Goal: Task Accomplishment & Management: Manage account settings

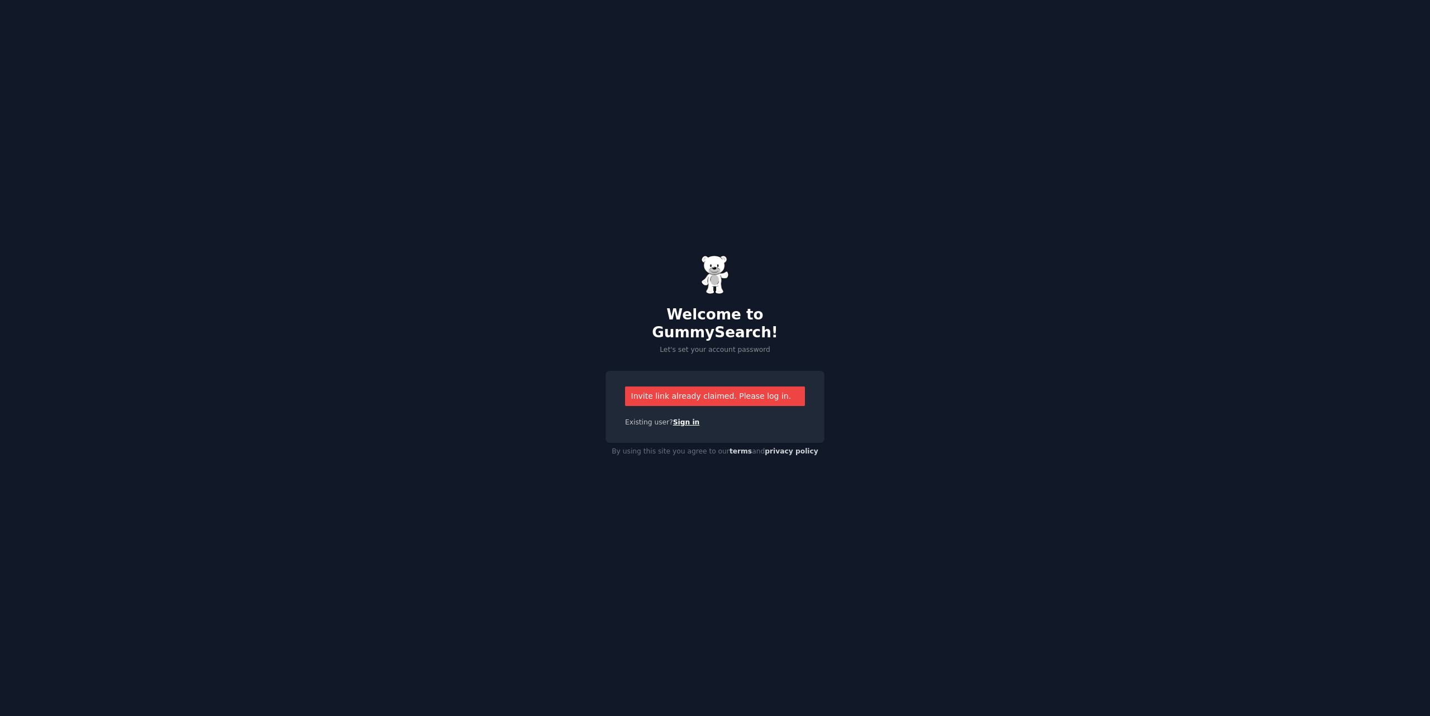
click at [689, 418] on link "Sign in" at bounding box center [686, 422] width 27 height 8
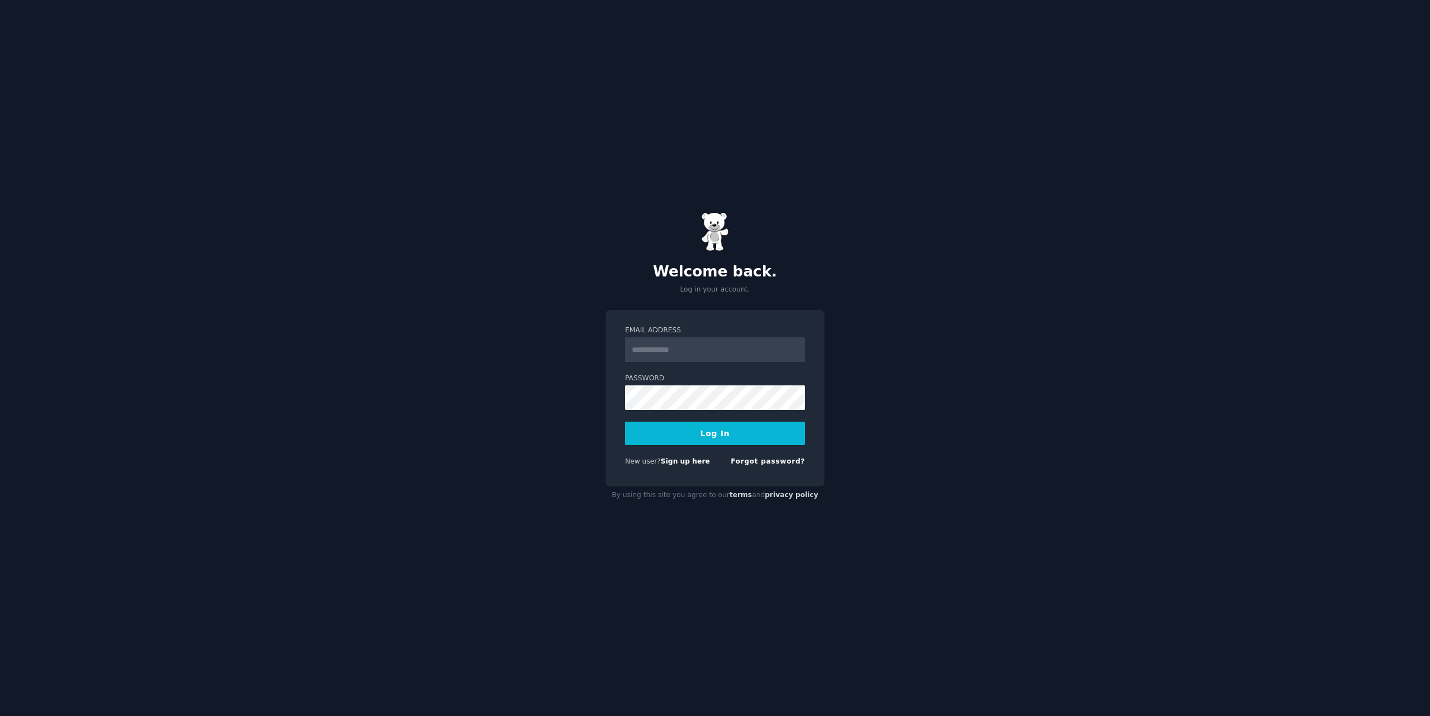
click at [695, 353] on input "Email Address" at bounding box center [715, 349] width 180 height 25
click at [865, 340] on div "Welcome back. Log in your account. Email Address Password Log In New user? Sign…" at bounding box center [715, 358] width 1430 height 716
click at [689, 355] on input "Email Address" at bounding box center [715, 349] width 180 height 25
type input "**********"
click at [709, 431] on button "Log In" at bounding box center [715, 433] width 180 height 23
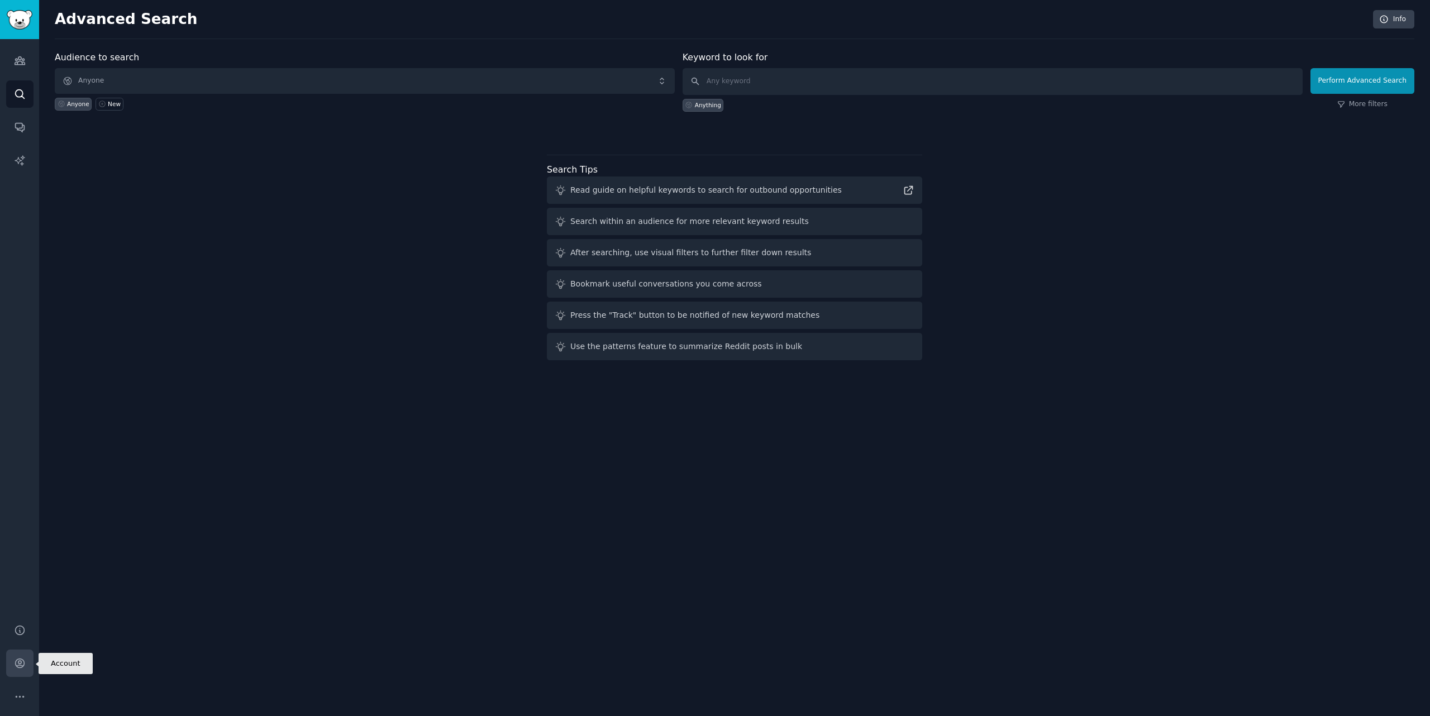
click at [15, 671] on link "Account" at bounding box center [19, 662] width 27 height 27
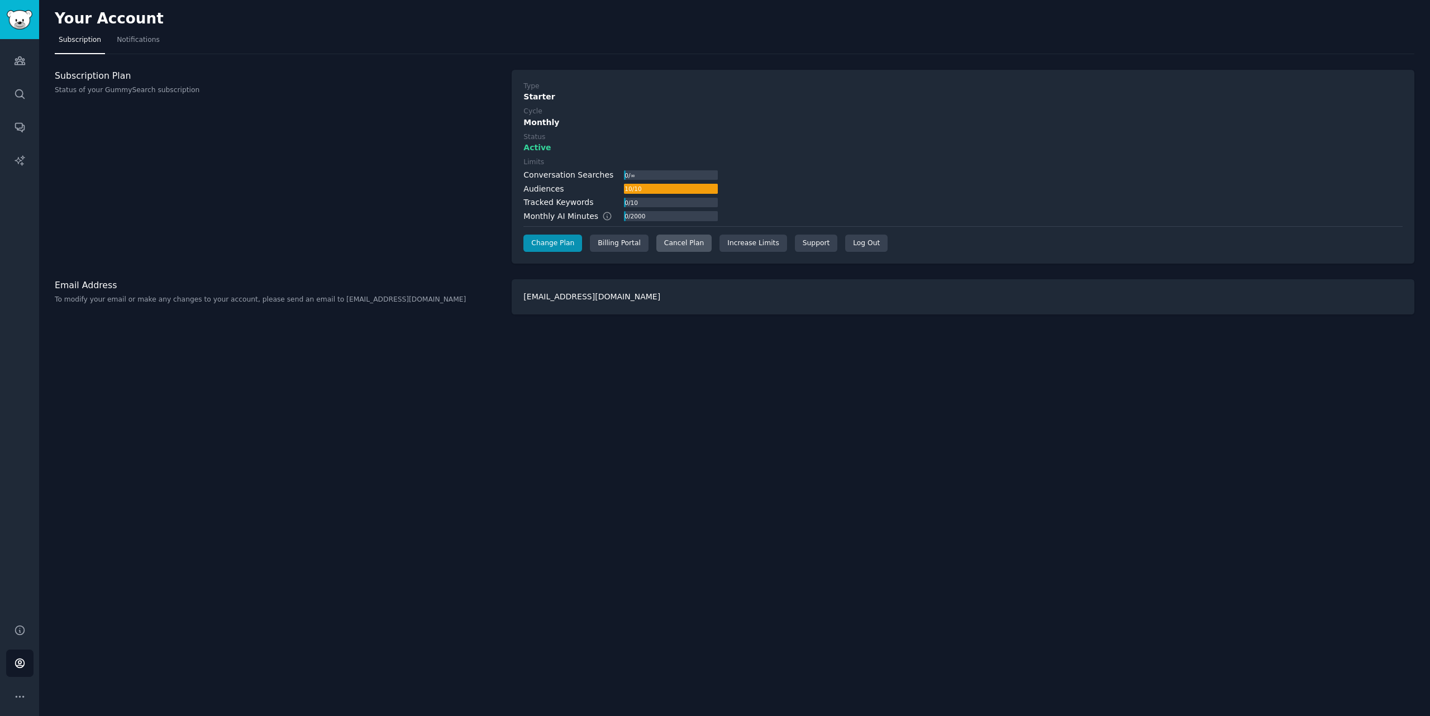
click at [677, 242] on div "Cancel Plan" at bounding box center [683, 244] width 55 height 18
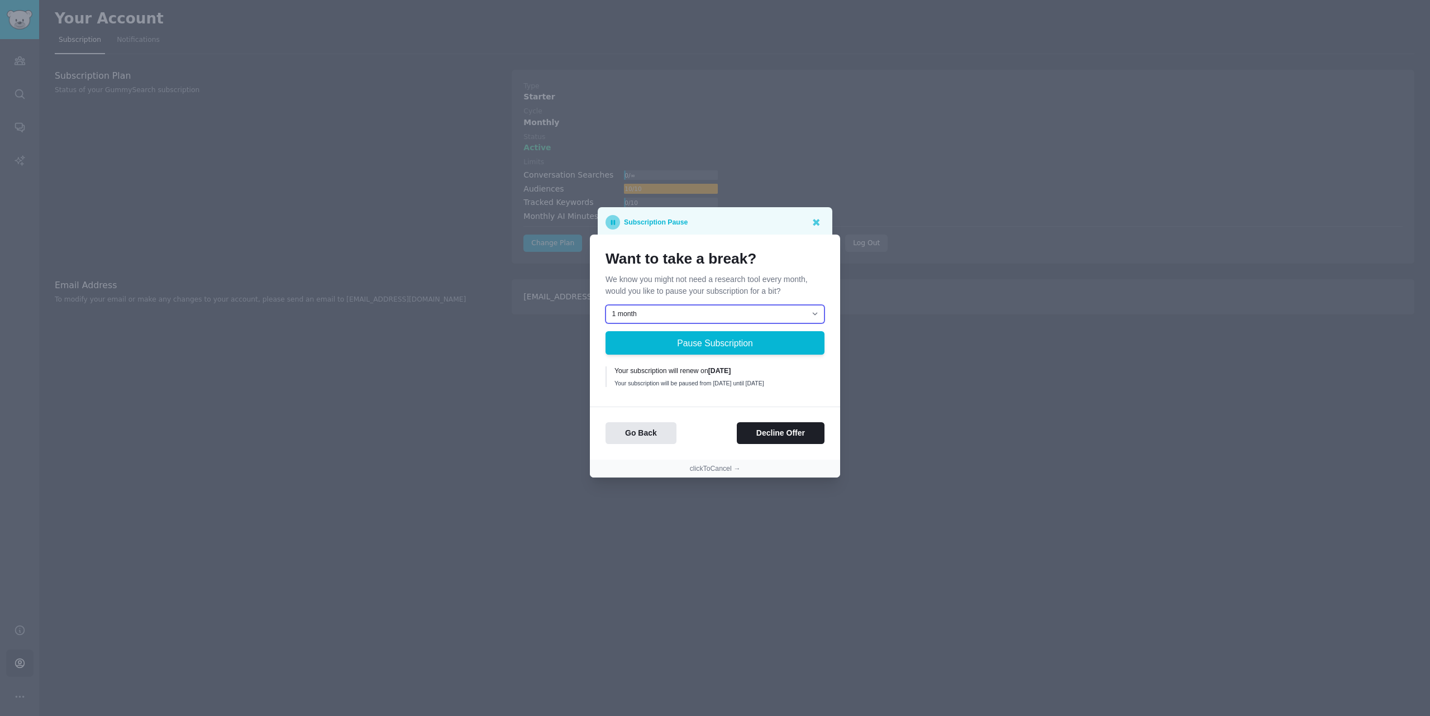
click at [659, 312] on select "1 month 2 months 3 months Choose a custom date to resume" at bounding box center [714, 314] width 219 height 19
click at [762, 443] on button "Decline Offer" at bounding box center [781, 433] width 88 height 22
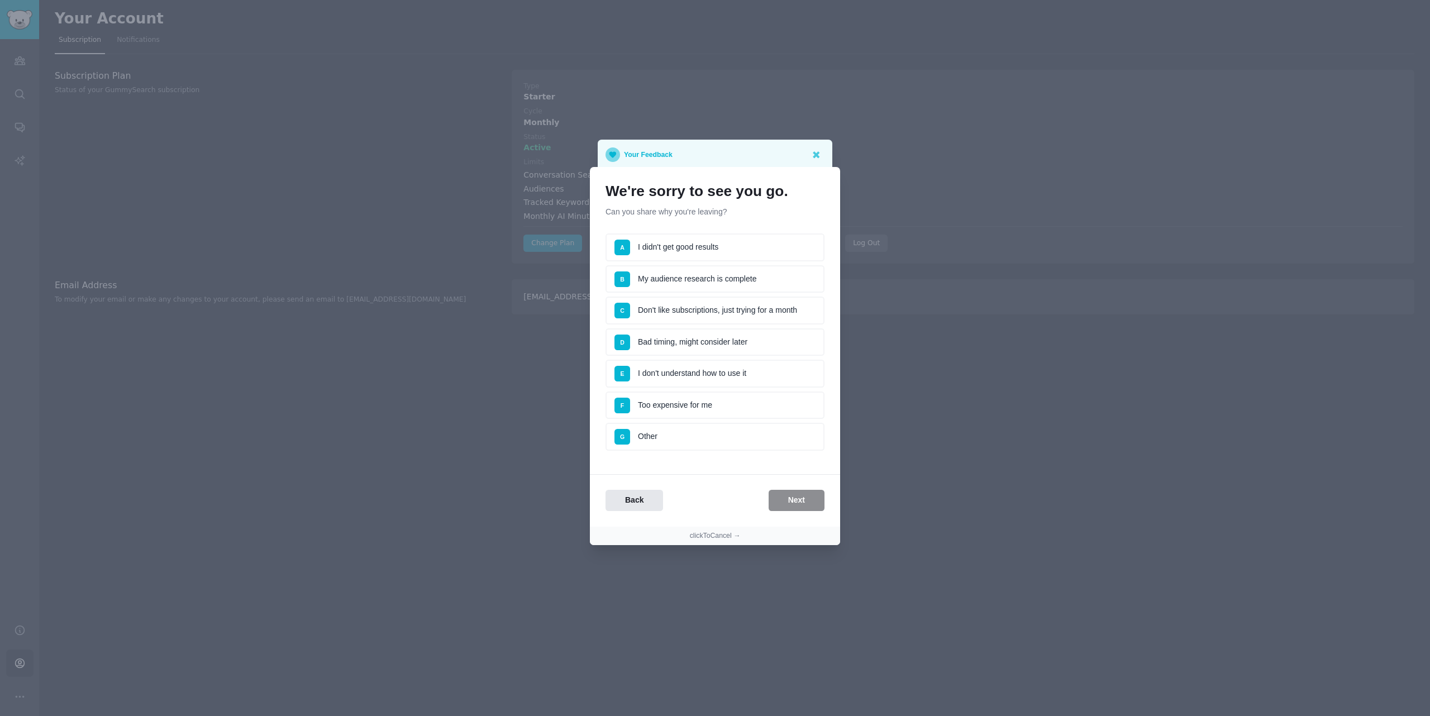
click at [748, 409] on li "F Too expensive for me" at bounding box center [714, 405] width 219 height 28
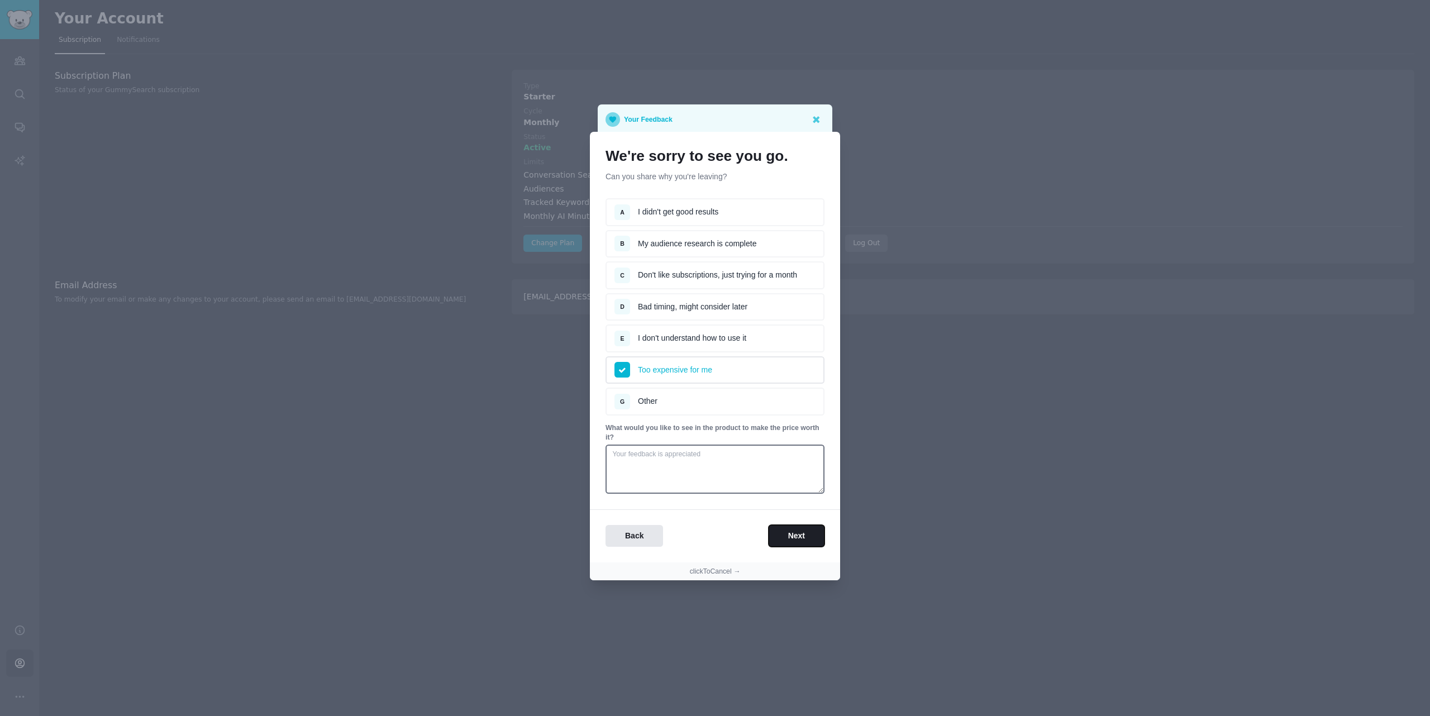
click at [807, 536] on button "Next" at bounding box center [796, 536] width 56 height 22
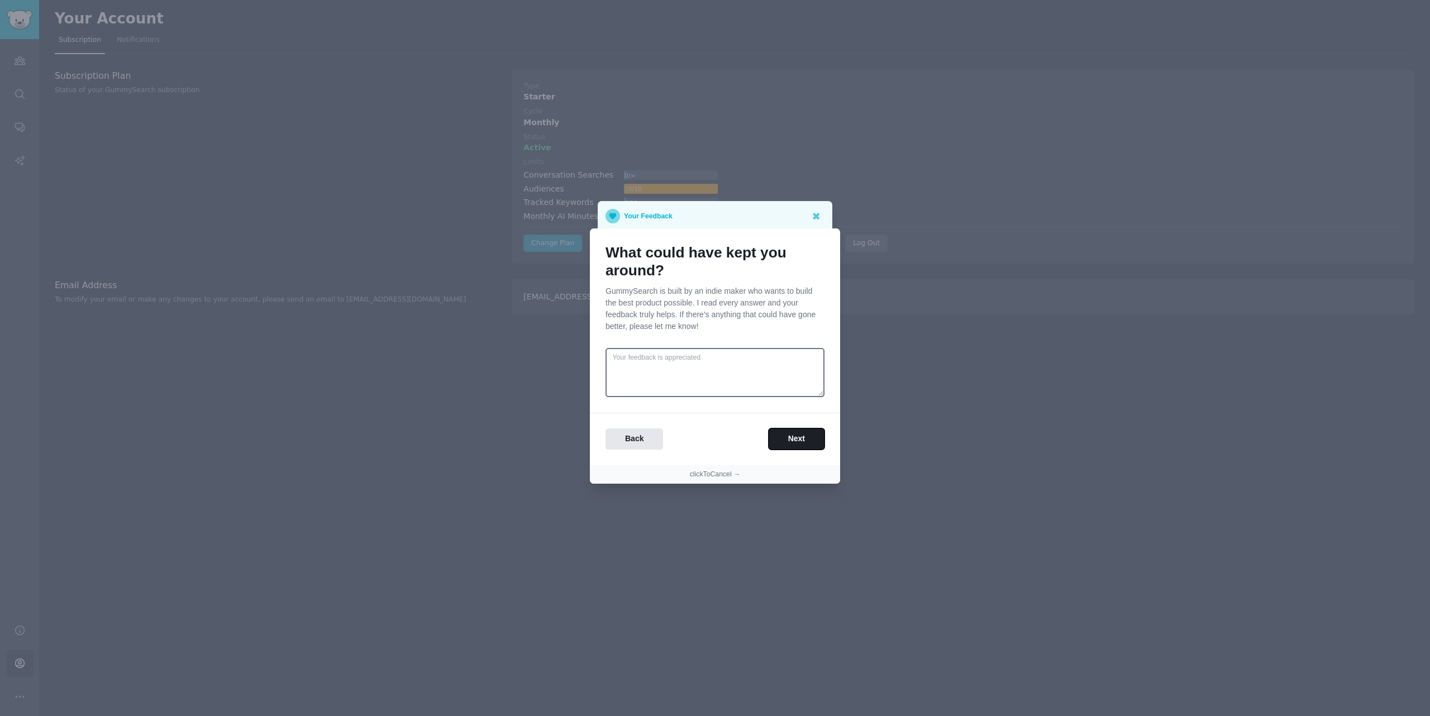
drag, startPoint x: 775, startPoint y: 441, endPoint x: 738, endPoint y: 445, distance: 37.7
click at [738, 445] on div "Back Next" at bounding box center [715, 439] width 250 height 22
click at [718, 475] on button "clickToCancel →" at bounding box center [715, 475] width 51 height 10
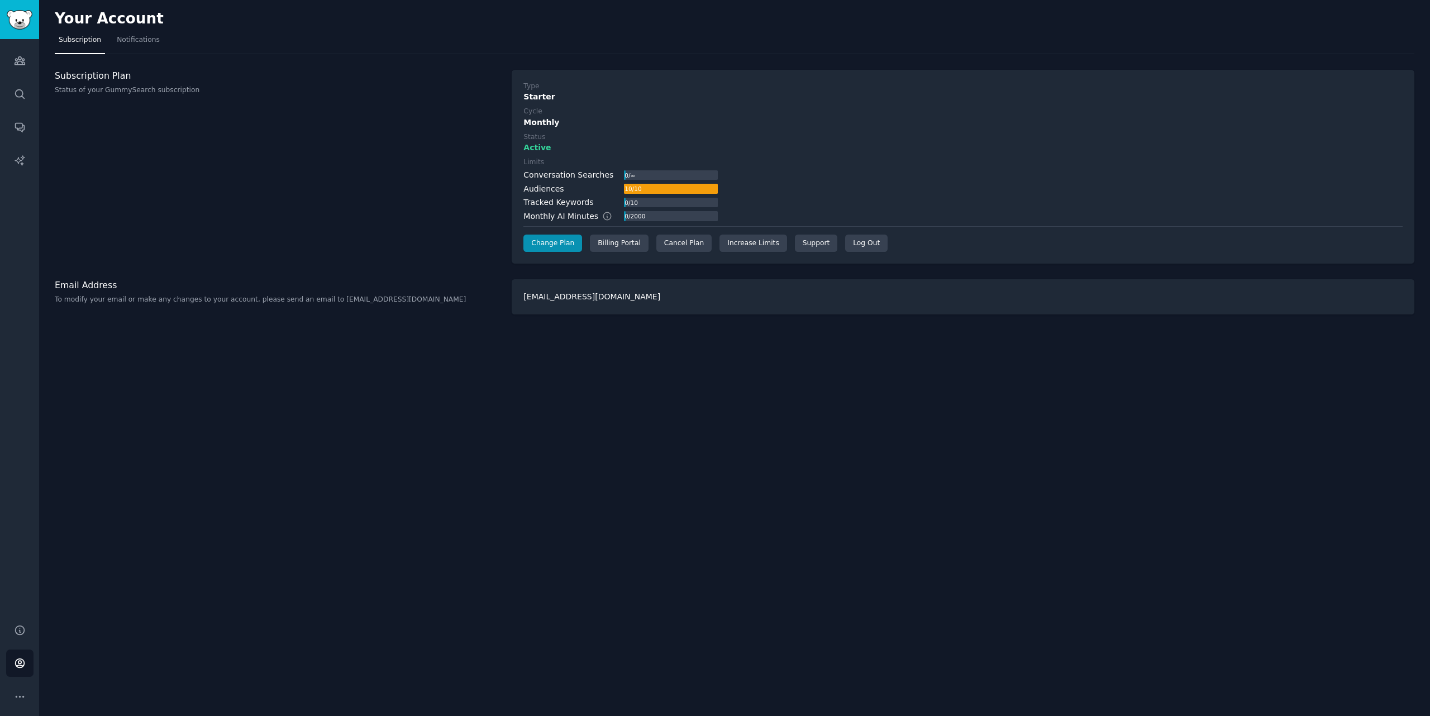
click at [725, 456] on div "Your Account Subscription Notifications Subscription Plan Status of your GummyS…" at bounding box center [734, 358] width 1390 height 716
click at [698, 416] on div "Your Account Subscription Notifications Subscription Plan Status of your GummyS…" at bounding box center [734, 358] width 1390 height 716
click at [668, 242] on div "Cancel Plan" at bounding box center [683, 244] width 55 height 18
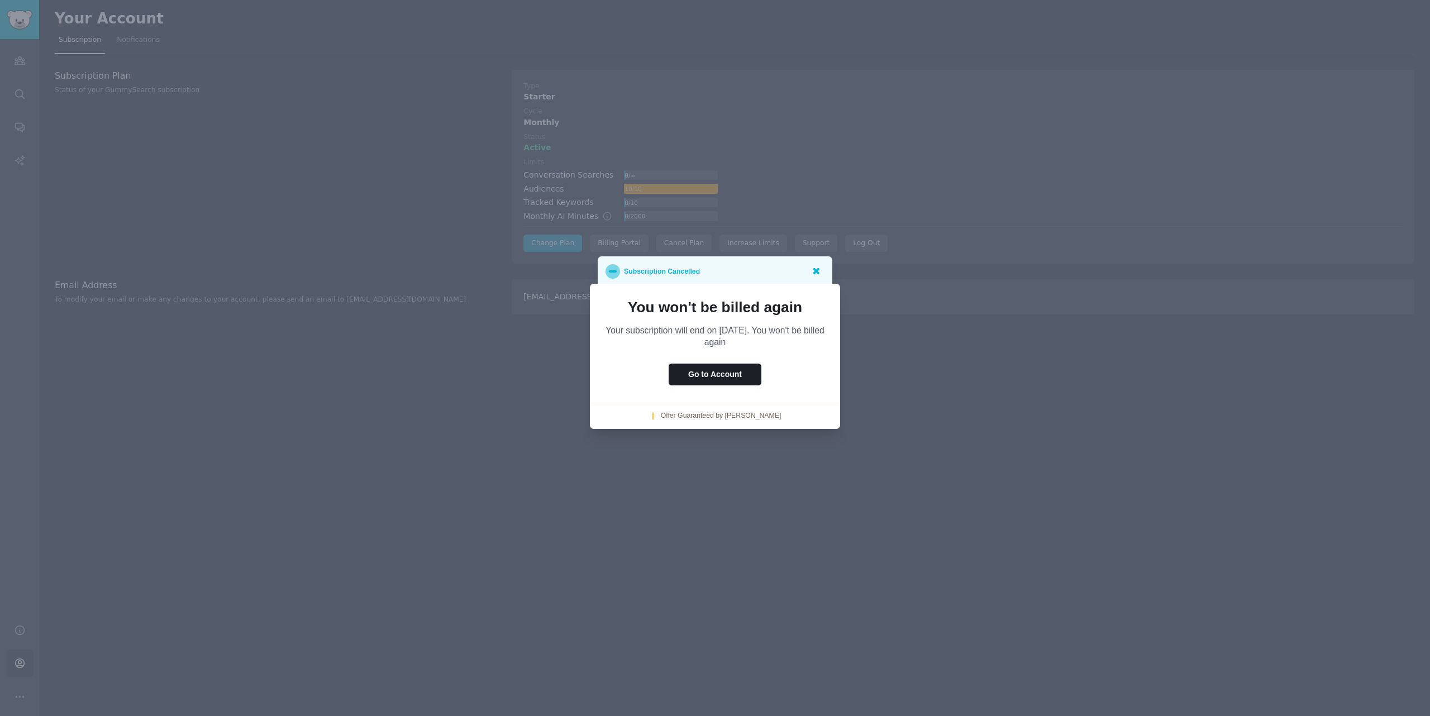
click at [813, 271] on icon at bounding box center [816, 271] width 12 height 12
